Goal: Navigation & Orientation: Find specific page/section

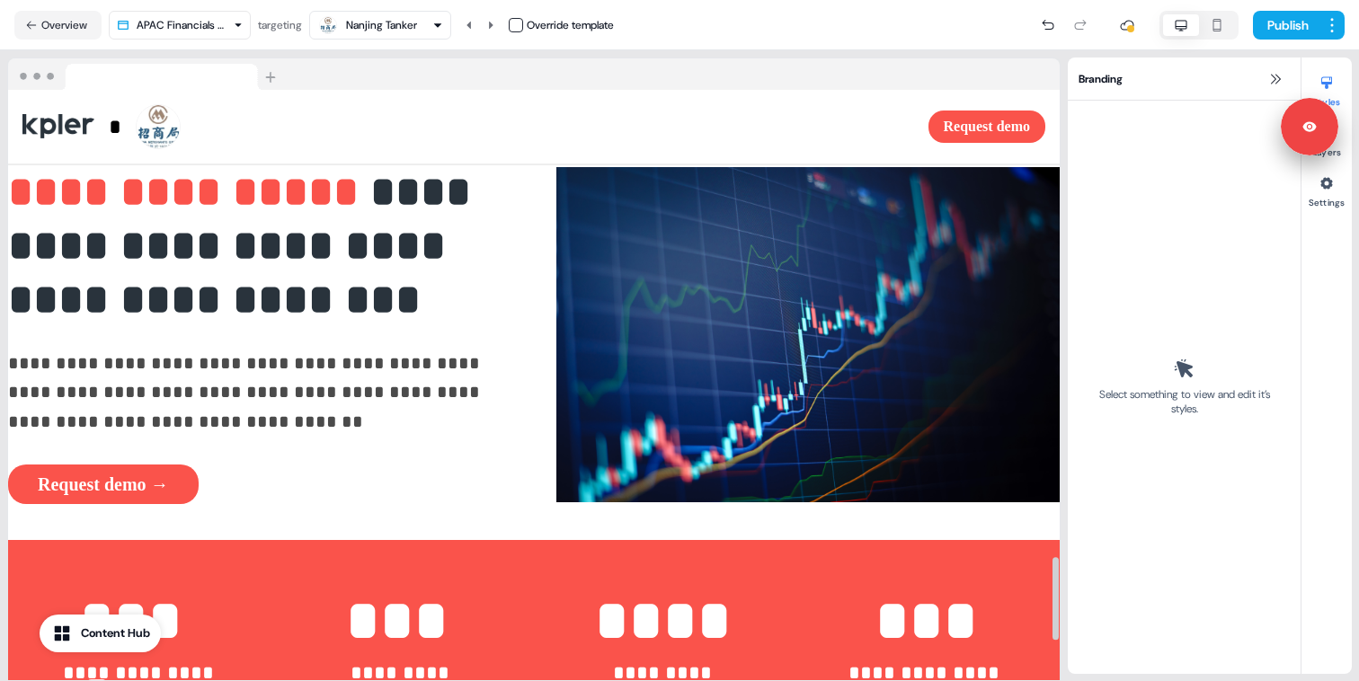
scroll to position [3304, 0]
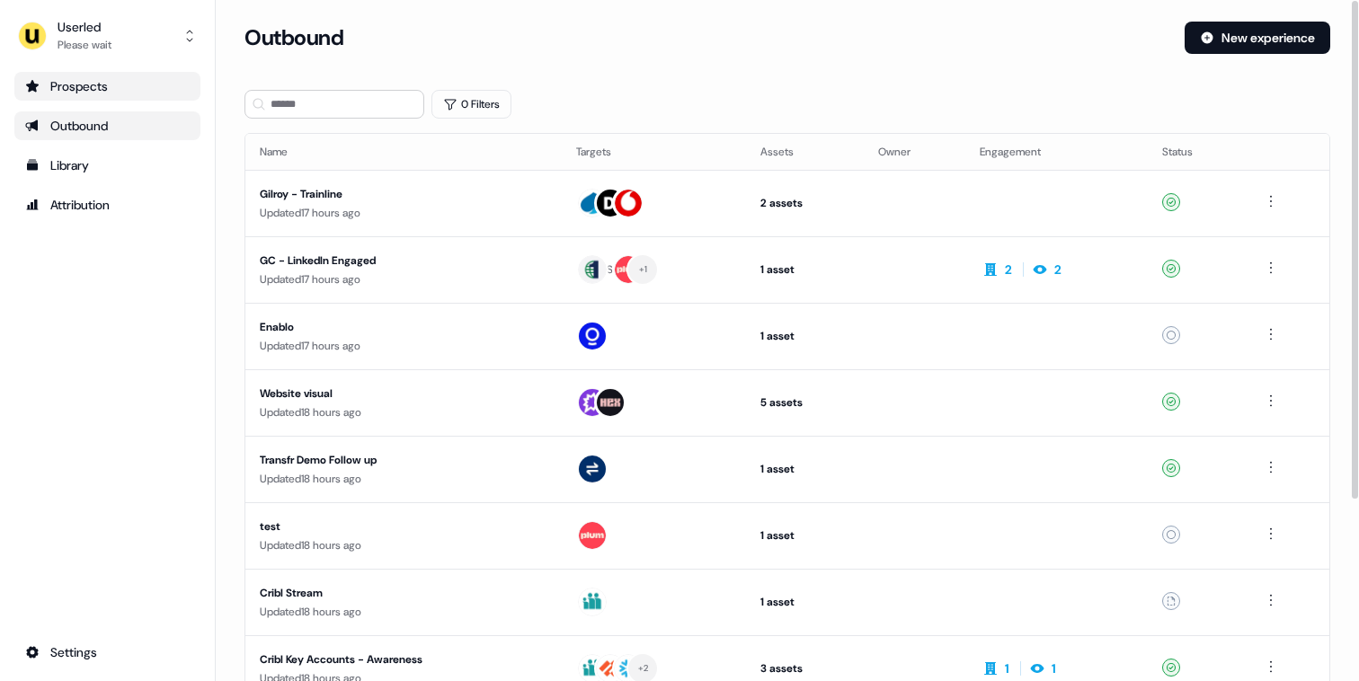
click at [147, 86] on div "Prospects" at bounding box center [107, 86] width 164 height 18
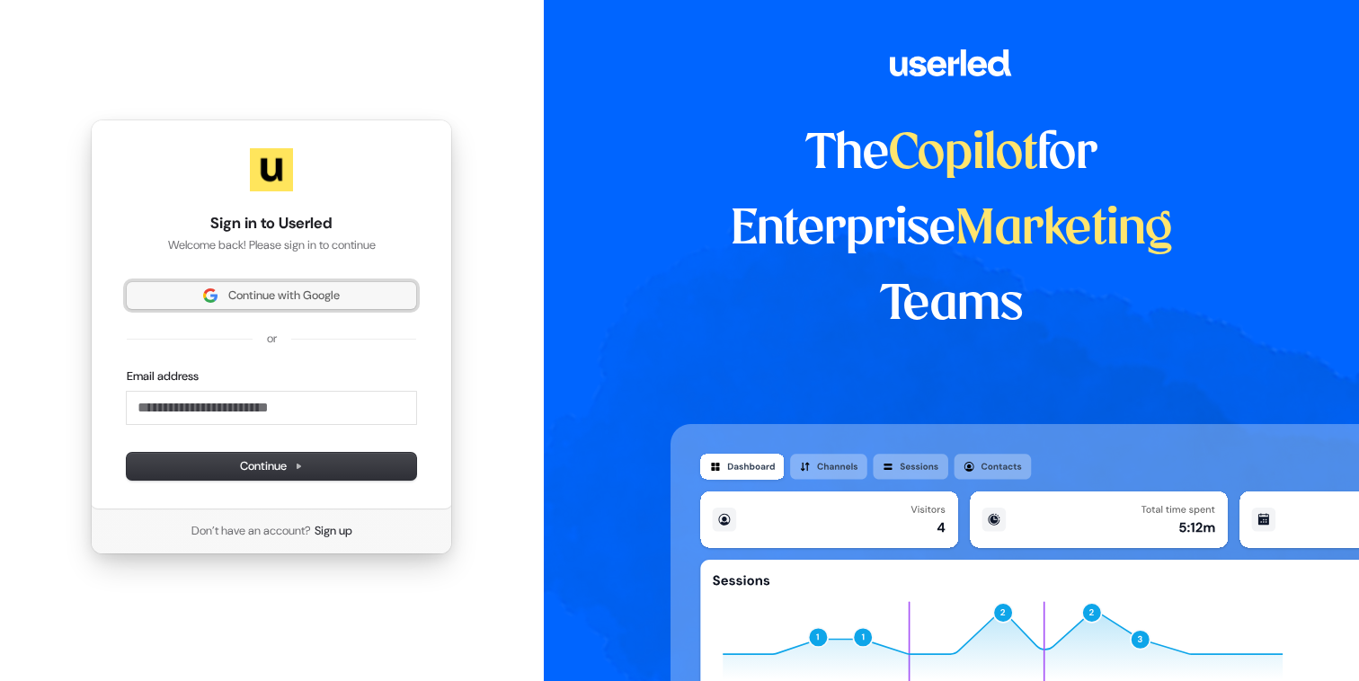
click at [222, 305] on button "Continue with Google" at bounding box center [271, 295] width 289 height 27
